Goal: Navigation & Orientation: Find specific page/section

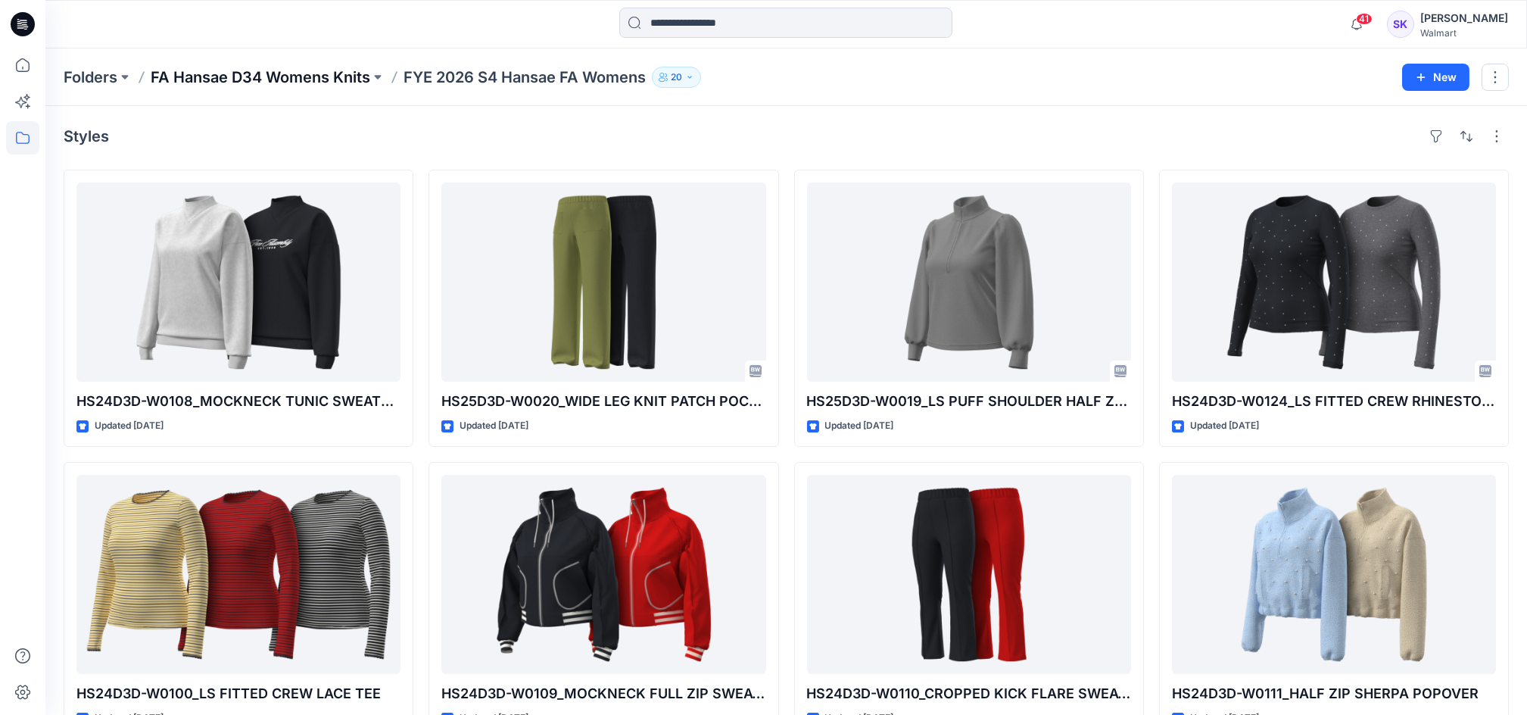
click at [288, 82] on p "FA Hansae D34 Womens Knits" at bounding box center [261, 77] width 220 height 21
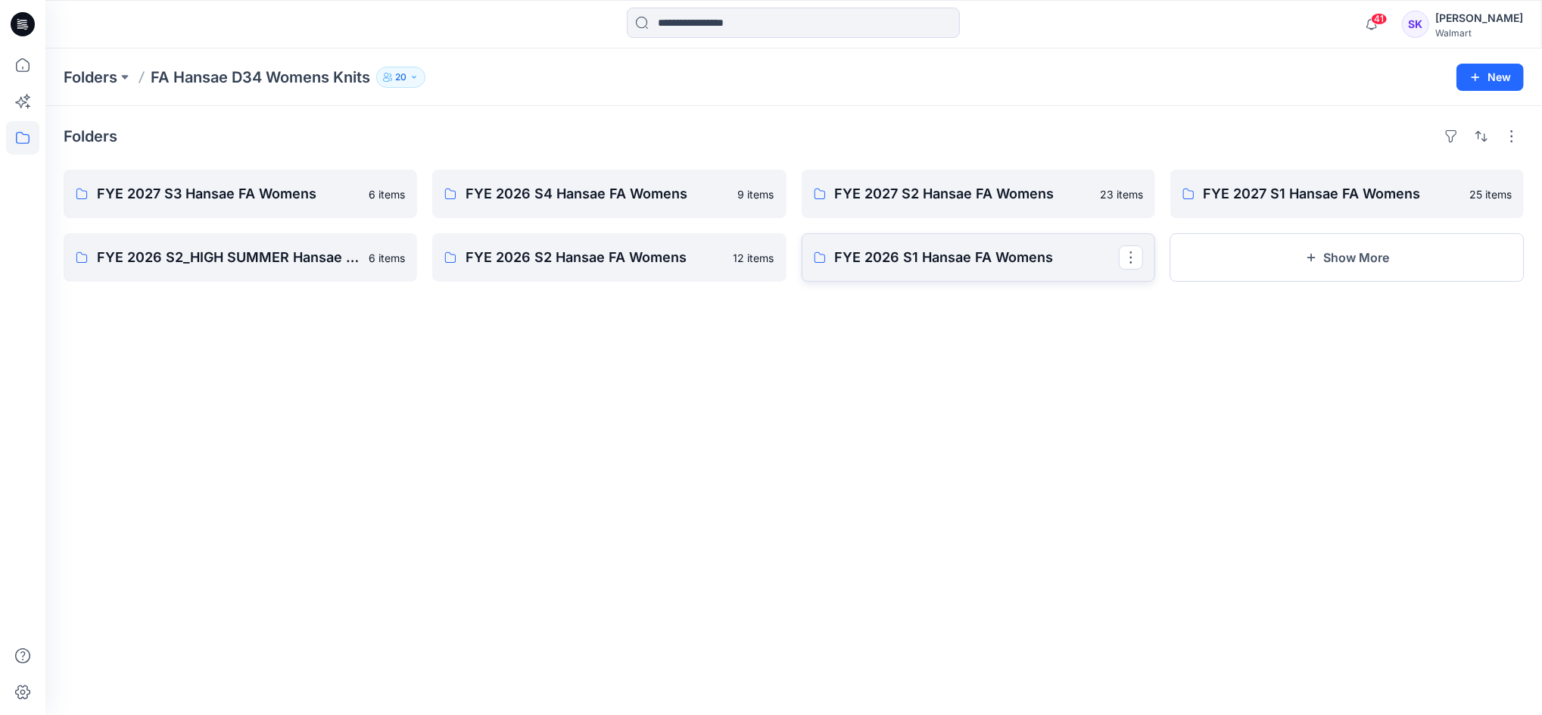
click at [959, 267] on p "FYE 2026 S1 Hansae FA Womens" at bounding box center [977, 257] width 284 height 21
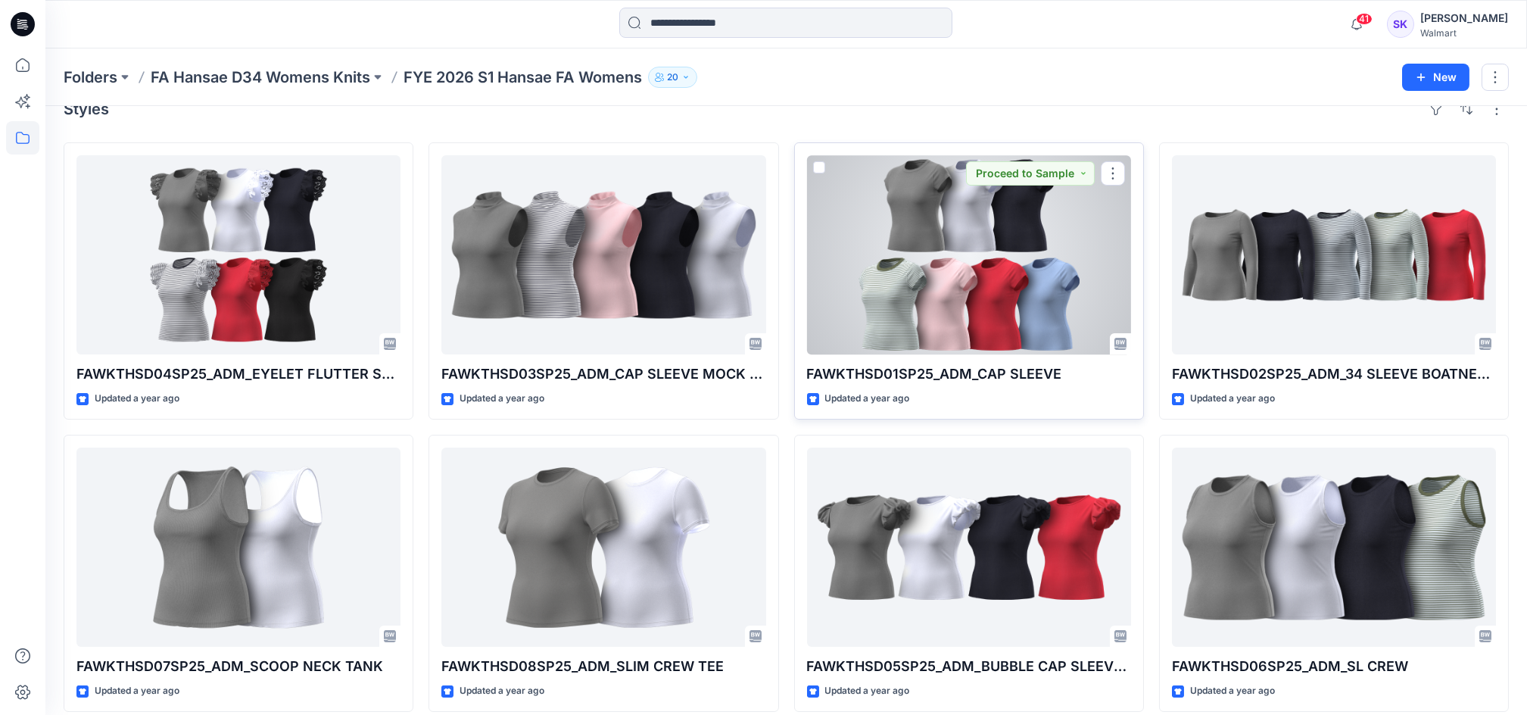
scroll to position [42, 0]
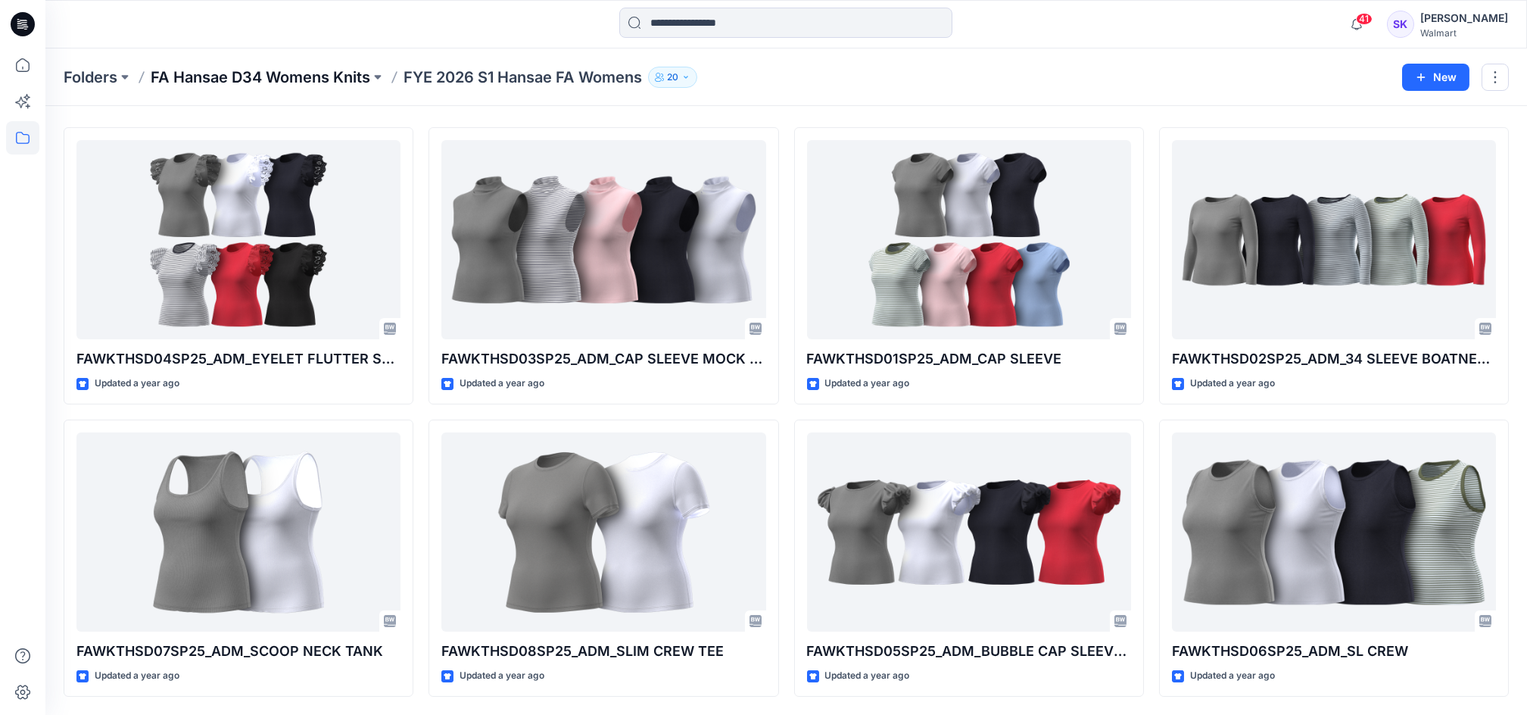
click at [346, 73] on p "FA Hansae D34 Womens Knits" at bounding box center [261, 77] width 220 height 21
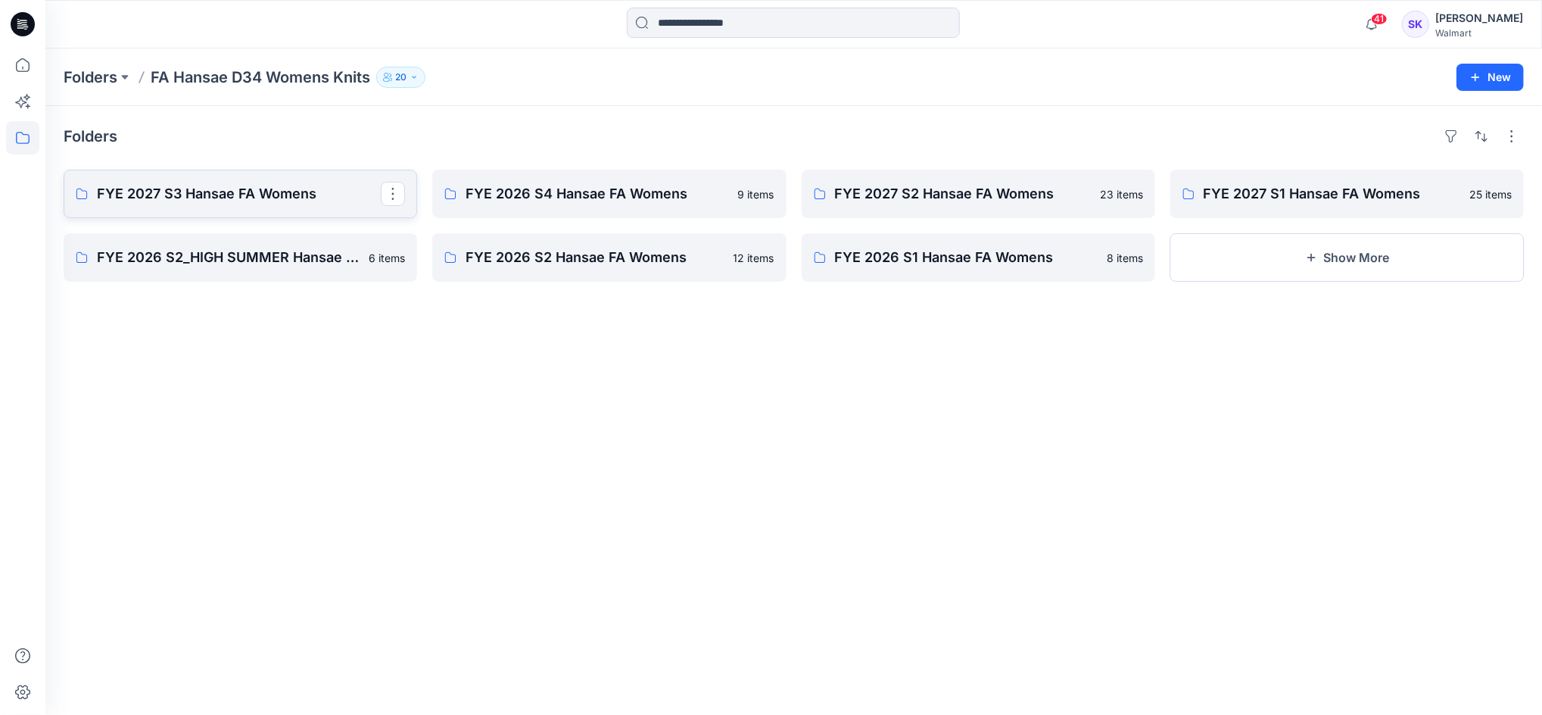
click at [237, 194] on p "FYE 2027 S3 Hansae FA Womens" at bounding box center [239, 193] width 284 height 21
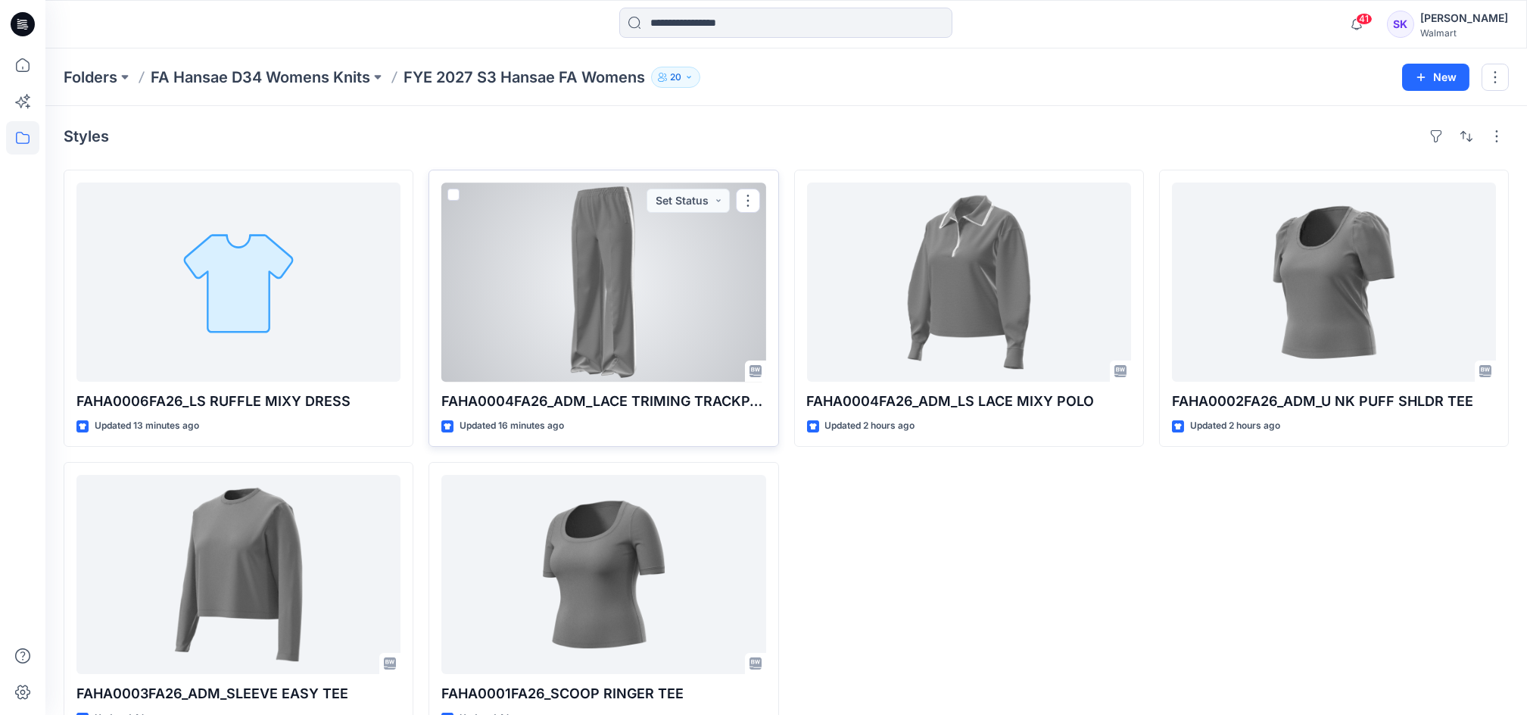
click at [670, 317] on div at bounding box center [603, 281] width 324 height 199
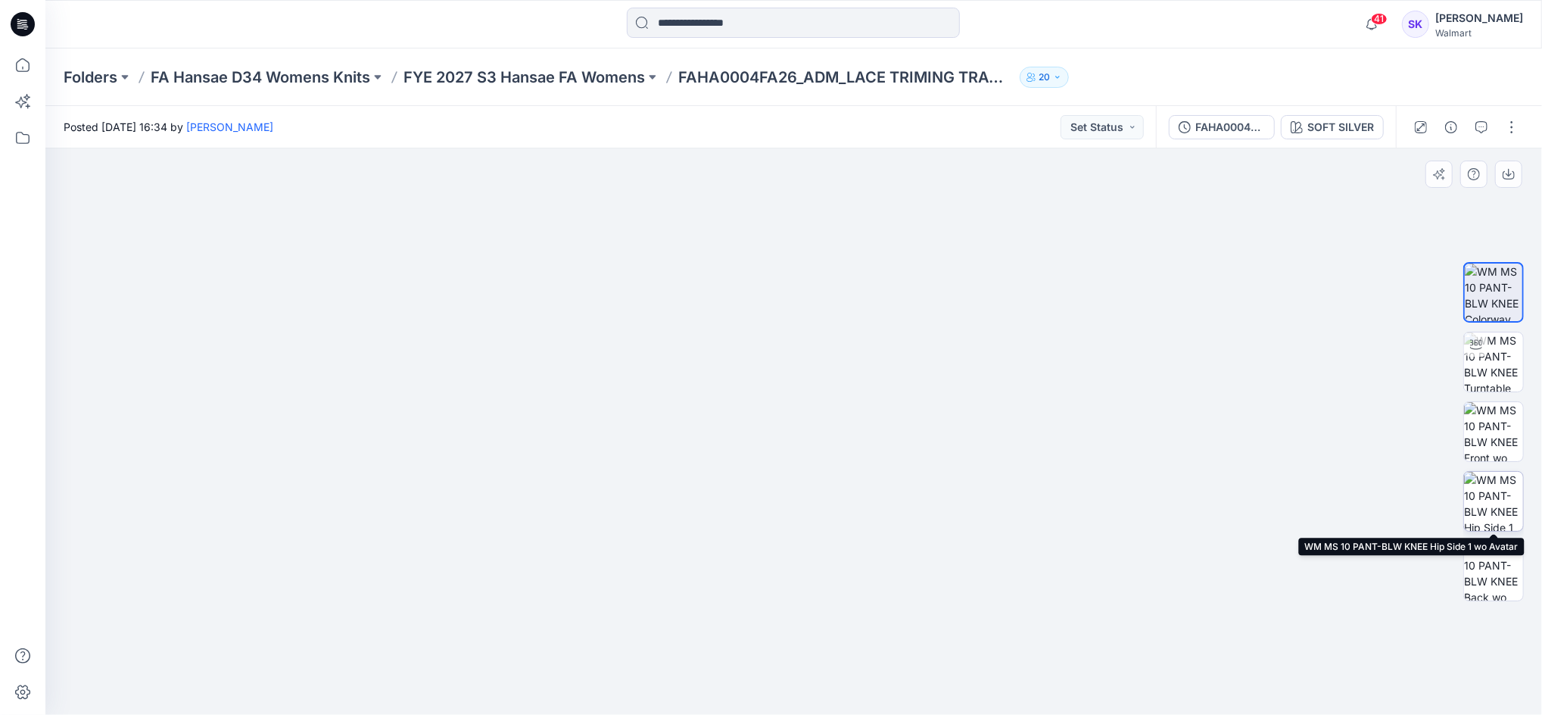
click at [1483, 499] on img at bounding box center [1493, 501] width 59 height 59
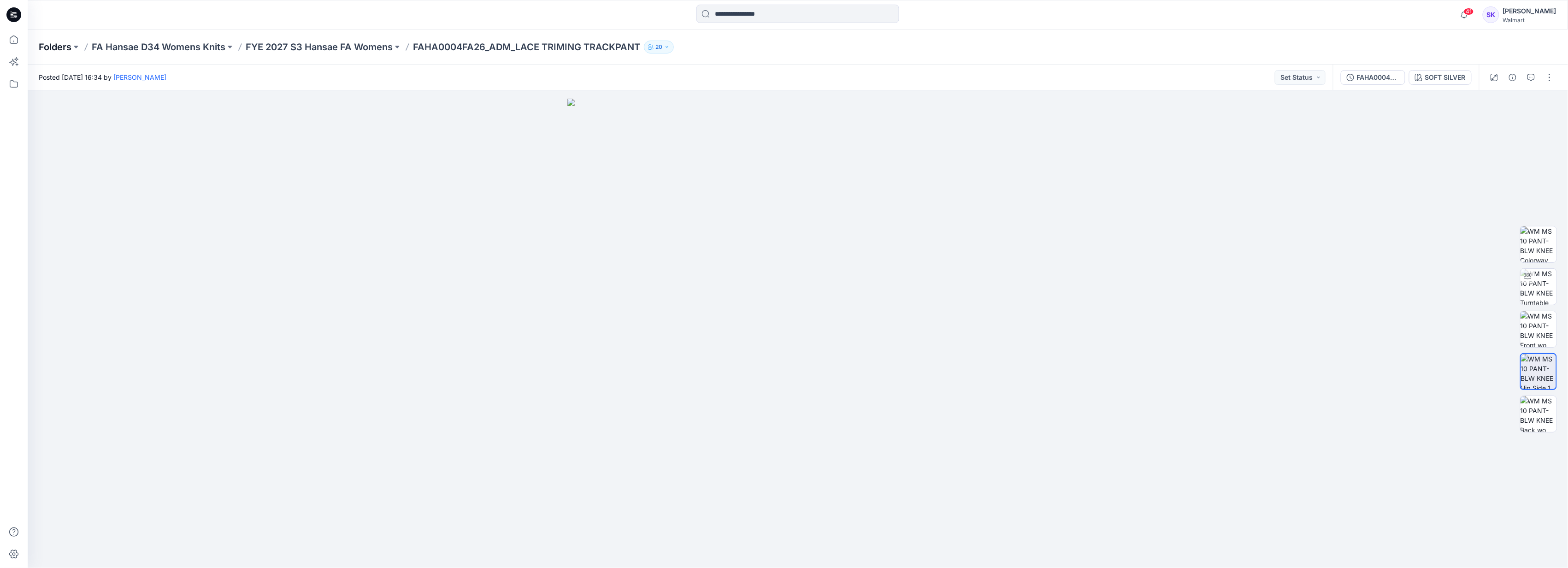
click at [55, 51] on p "Folders" at bounding box center [55, 47] width 33 height 13
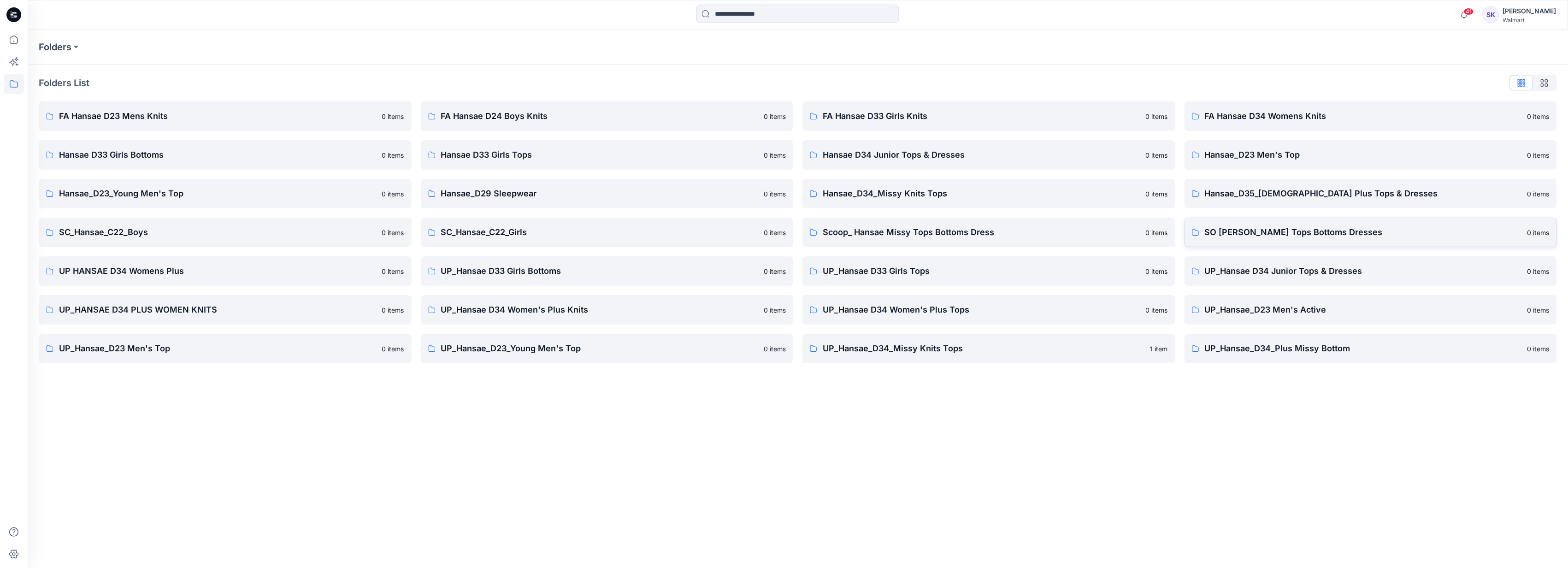
click at [939, 233] on p "SO [PERSON_NAME] Tops Bottoms Dresses" at bounding box center [1363, 232] width 318 height 13
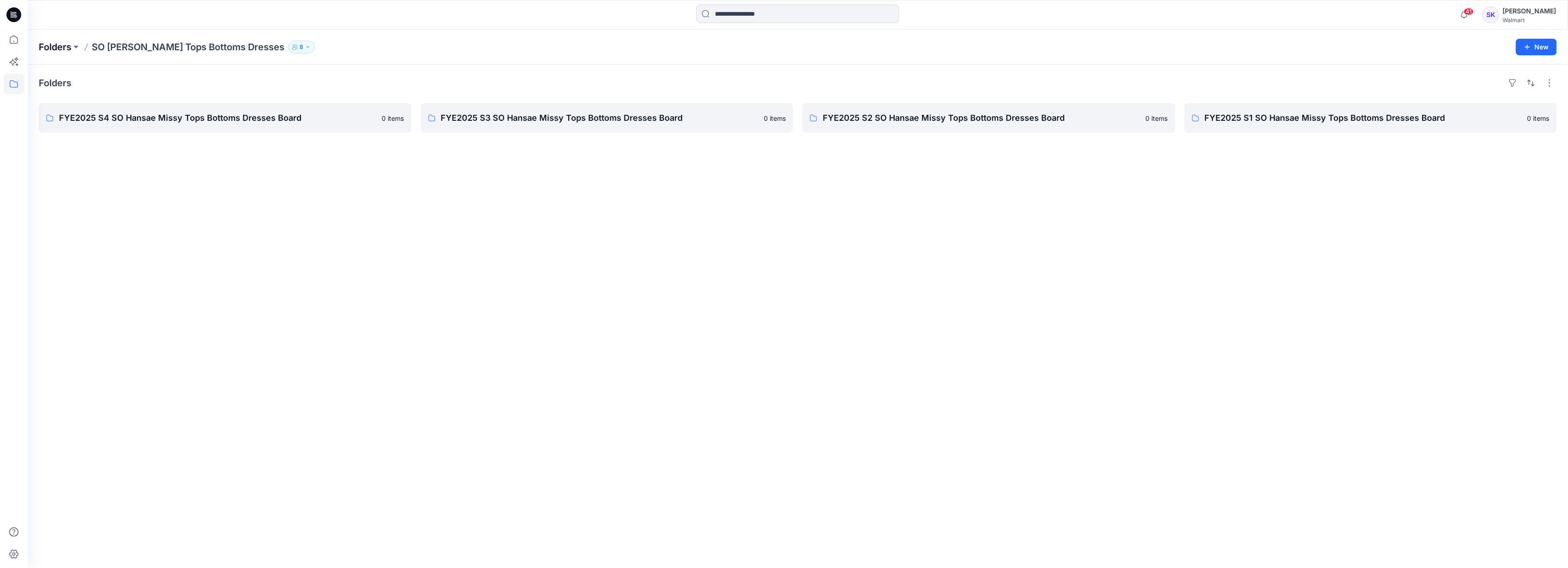
click at [61, 43] on p "Folders" at bounding box center [55, 47] width 33 height 13
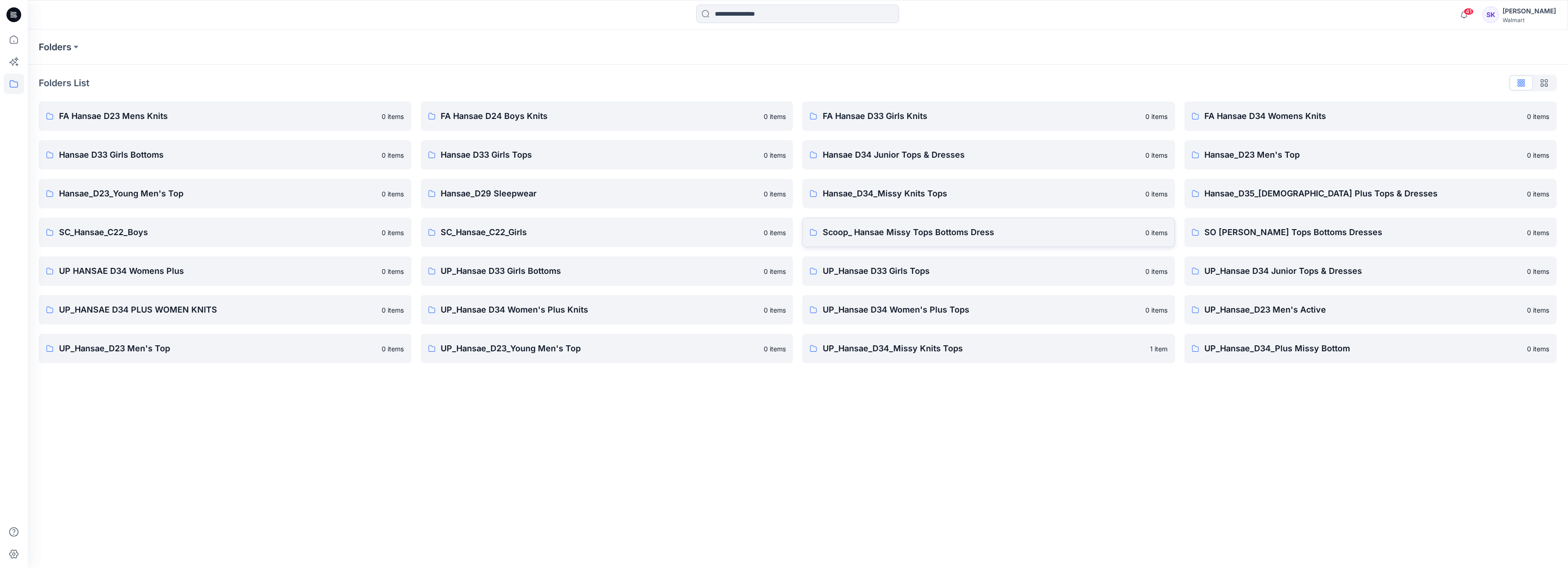
click at [842, 238] on p "Scoop_ Hansae Missy Tops Bottoms Dress" at bounding box center [982, 232] width 318 height 13
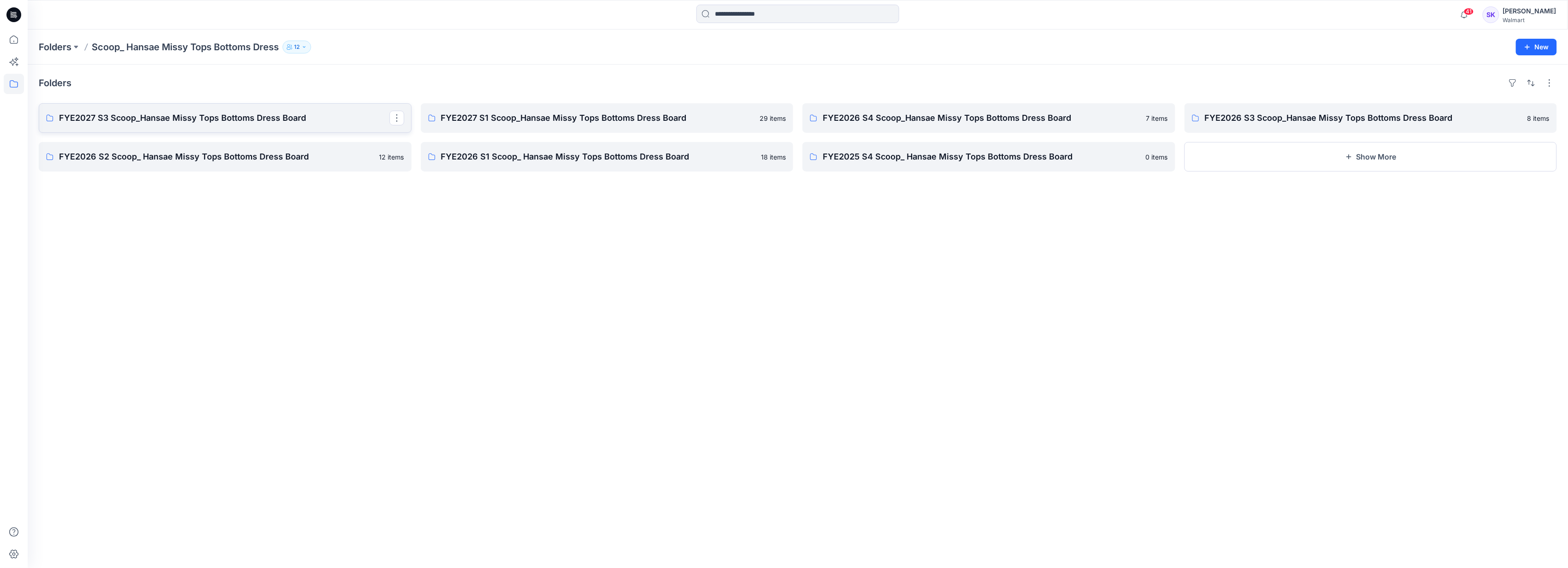
click at [244, 121] on p "FYE2027 S3 Scoop_Hansae Missy Tops Bottoms Dress Board" at bounding box center [224, 117] width 331 height 13
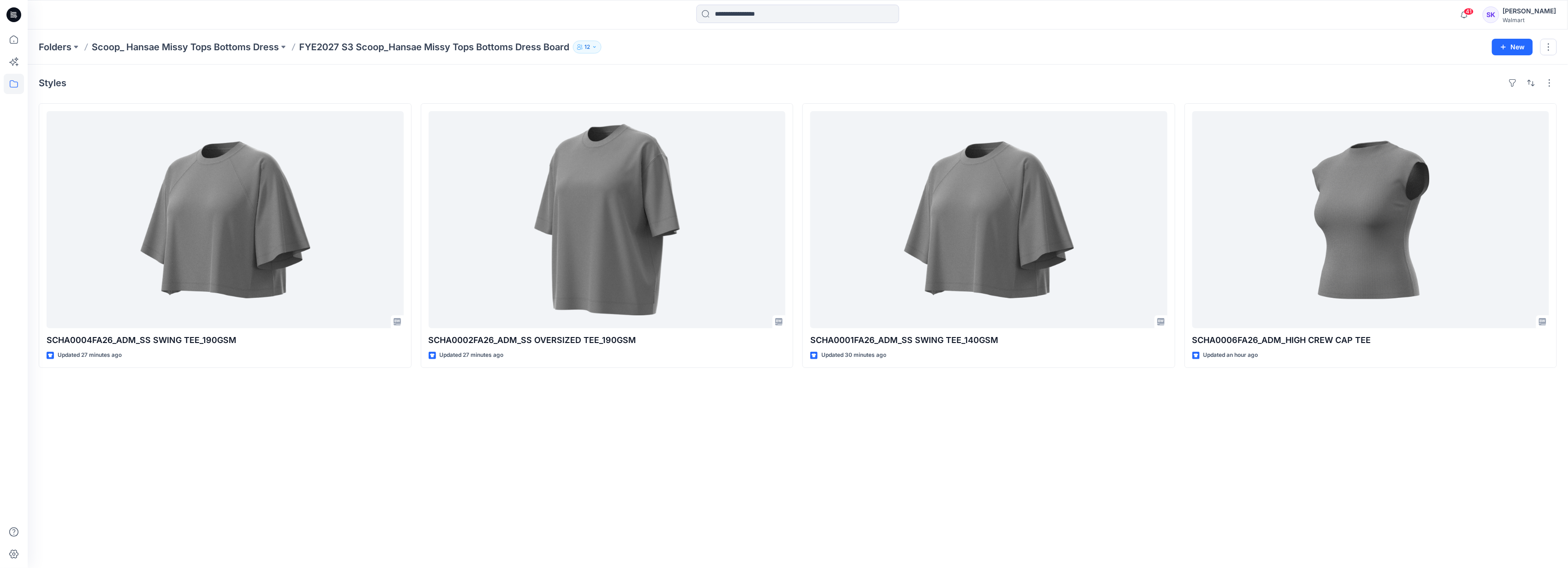
click at [673, 435] on div "Styles SCHA0004FA26_ADM_SS SWING TEE_190GSM Updated 27 minutes ago SCHA0002FA26…" at bounding box center [797, 316] width 1541 height 503
